Goal: Information Seeking & Learning: Check status

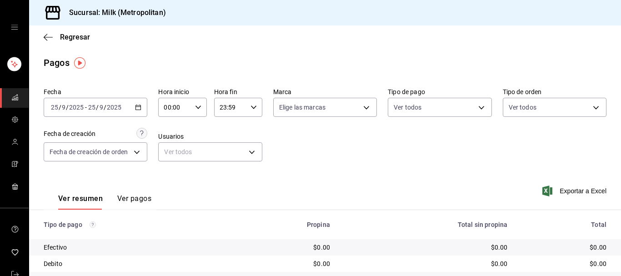
click at [136, 110] on icon "button" at bounding box center [138, 107] width 6 height 6
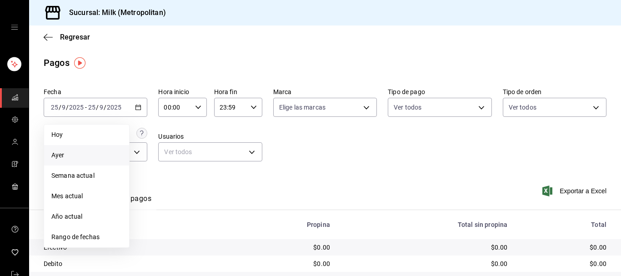
click at [96, 152] on span "Ayer" at bounding box center [86, 156] width 71 height 10
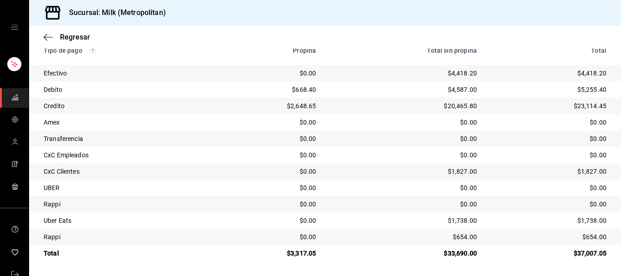
scroll to position [35, 0]
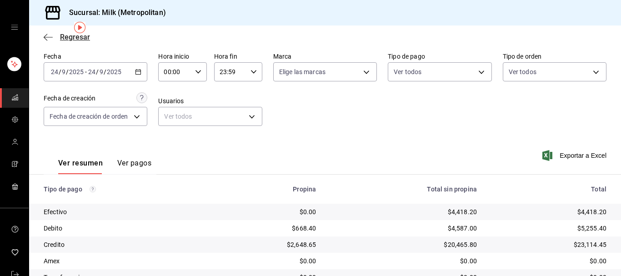
click at [78, 38] on span "Regresar" at bounding box center [75, 37] width 30 height 9
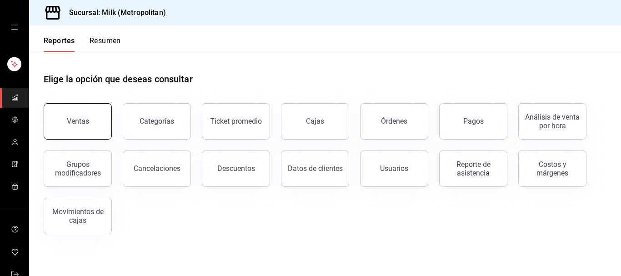
click at [101, 126] on button "Ventas" at bounding box center [78, 121] width 68 height 36
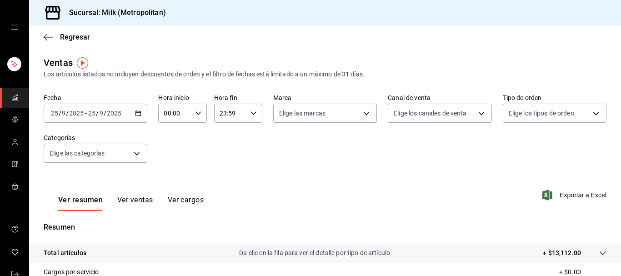
click at [136, 116] on icon "button" at bounding box center [138, 113] width 6 height 6
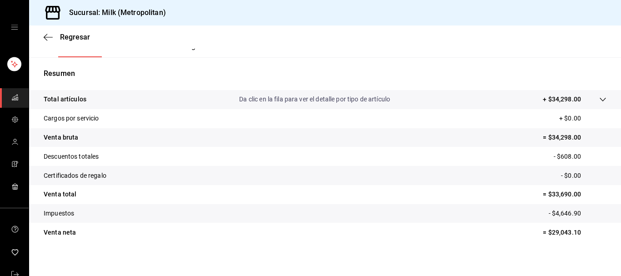
scroll to position [160, 0]
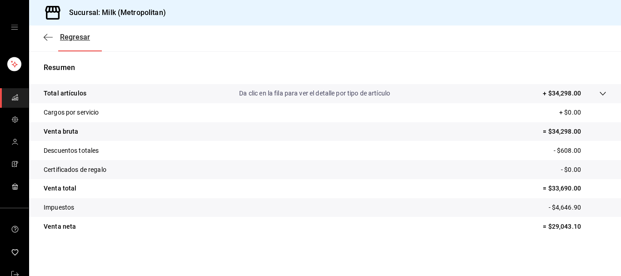
click at [59, 37] on span "Regresar" at bounding box center [67, 37] width 46 height 9
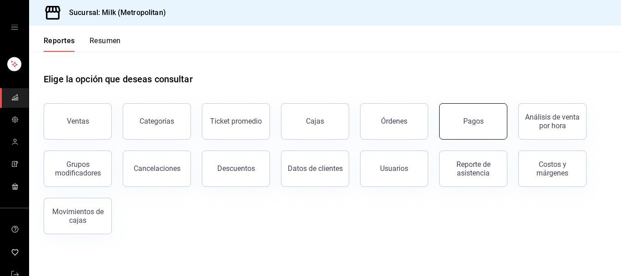
click at [500, 128] on button "Pagos" at bounding box center [473, 121] width 68 height 36
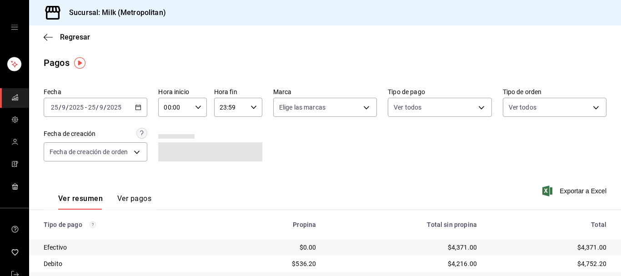
click at [133, 102] on div "[DATE] [DATE] - [DATE] [DATE]" at bounding box center [96, 107] width 104 height 19
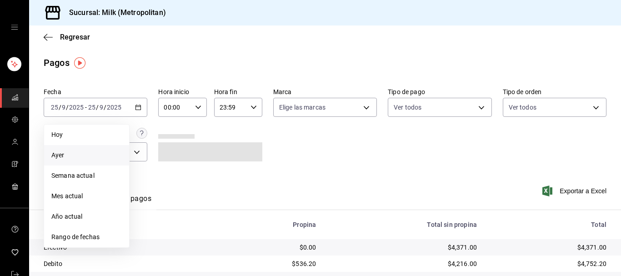
click at [104, 157] on span "Ayer" at bounding box center [86, 156] width 71 height 10
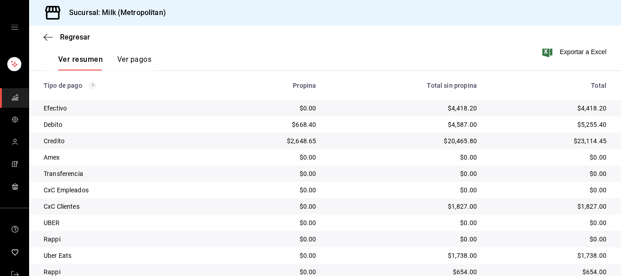
scroll to position [175, 0]
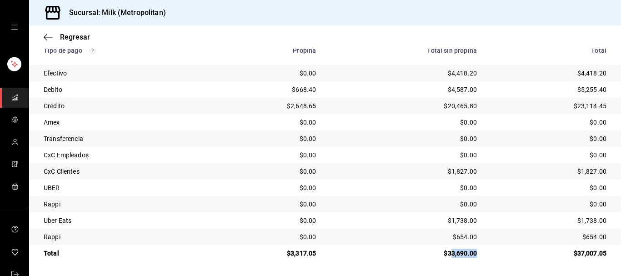
drag, startPoint x: 478, startPoint y: 254, endPoint x: 445, endPoint y: 259, distance: 33.5
click at [445, 259] on td "$33,690.00" at bounding box center [403, 253] width 161 height 16
click at [444, 259] on td "$33,690.00" at bounding box center [403, 253] width 161 height 16
drag, startPoint x: 442, startPoint y: 253, endPoint x: 474, endPoint y: 253, distance: 31.8
click at [473, 253] on div "$33,690.00" at bounding box center [404, 253] width 146 height 9
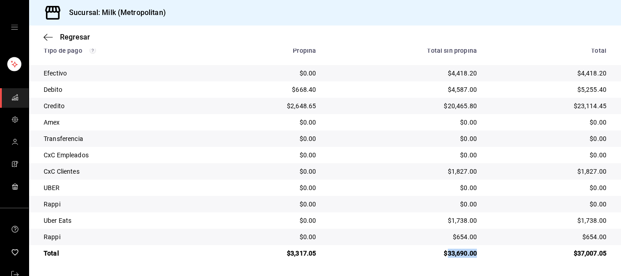
copy div "33,690.00"
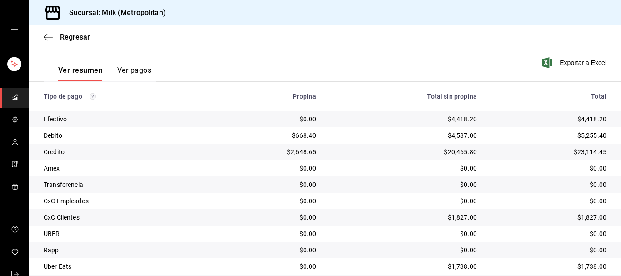
click at [79, 42] on div "Regresar" at bounding box center [325, 36] width 592 height 23
click at [78, 39] on span "Regresar" at bounding box center [75, 37] width 30 height 9
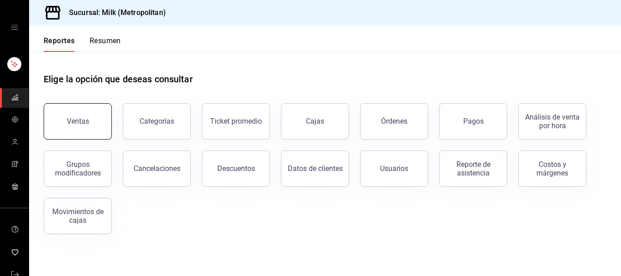
click at [87, 116] on button "Ventas" at bounding box center [78, 121] width 68 height 36
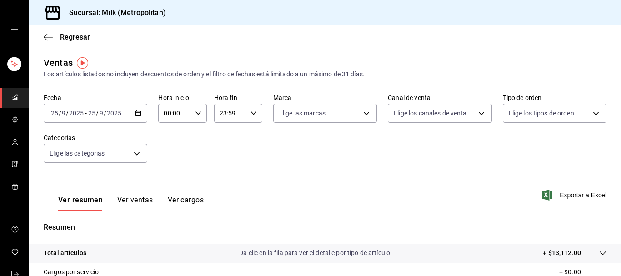
click at [131, 116] on div "[DATE] [DATE] - [DATE] [DATE]" at bounding box center [96, 113] width 104 height 19
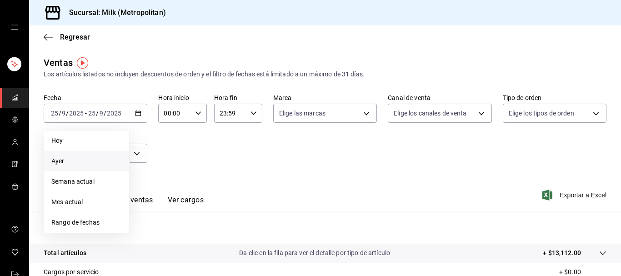
click at [95, 161] on span "Ayer" at bounding box center [86, 161] width 71 height 10
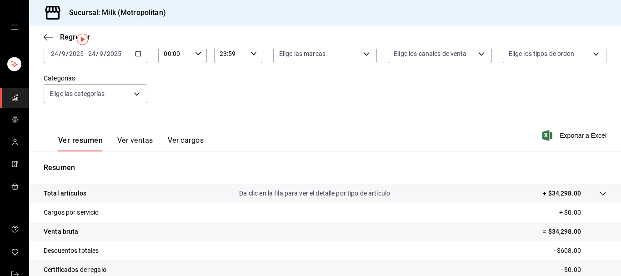
scroll to position [20, 0]
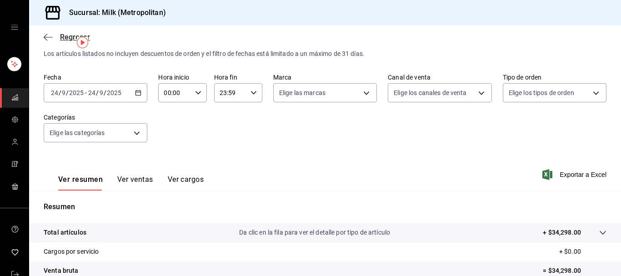
click at [54, 38] on span "Regresar" at bounding box center [67, 37] width 46 height 9
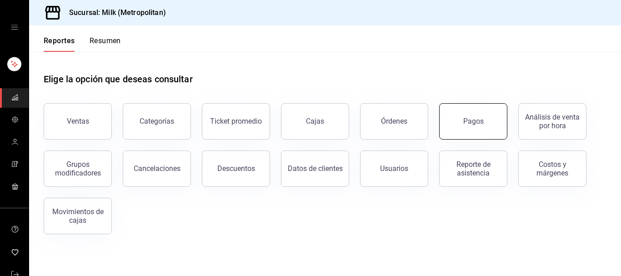
click at [497, 128] on button "Pagos" at bounding box center [473, 121] width 68 height 36
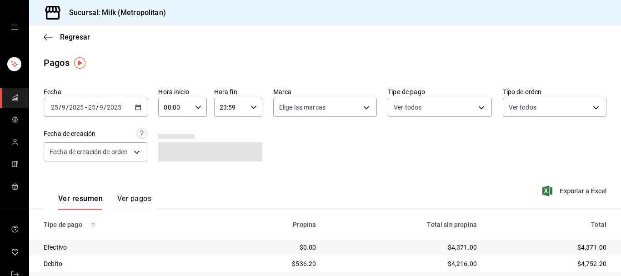
click at [133, 113] on div "[DATE] [DATE] - [DATE] [DATE]" at bounding box center [96, 107] width 104 height 19
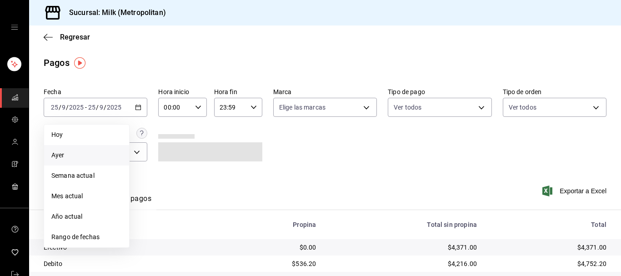
click at [102, 151] on span "Ayer" at bounding box center [86, 156] width 71 height 10
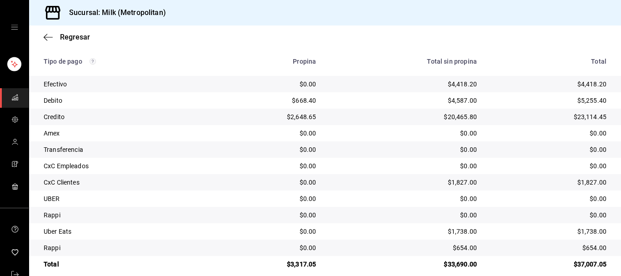
scroll to position [175, 0]
